Goal: Check status: Check status

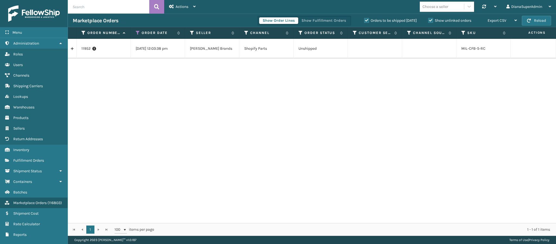
click at [533, 70] on div "11952 [DATE] 12:03:38 pm [PERSON_NAME] Brands Shopify Parts Unshipped MIL-CFB-S…" at bounding box center [312, 131] width 488 height 184
click at [219, 136] on div "11952 [DATE] 12:03:38 pm [PERSON_NAME] Brands Shopify Parts Unshipped MIL-CFB-S…" at bounding box center [312, 131] width 488 height 184
click at [17, 67] on link "Roles Users" at bounding box center [34, 64] width 68 height 11
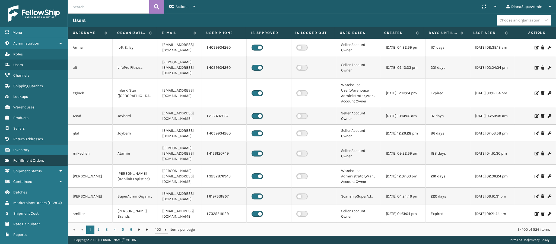
click at [25, 158] on span "Fulfillment Orders" at bounding box center [28, 160] width 31 height 5
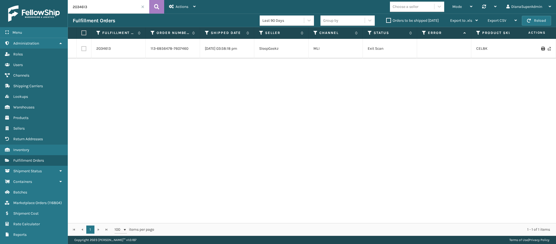
click at [144, 6] on span at bounding box center [142, 6] width 3 height 3
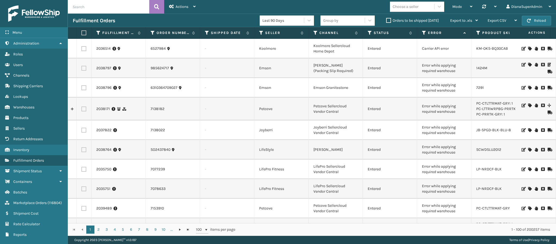
click at [217, 12] on div "Mode Regular Mode Picking Mode Labeling Mode Palletizing Mode Exit Scan Mode Ch…" at bounding box center [379, 7] width 356 height 14
